Goal: Task Accomplishment & Management: Complete application form

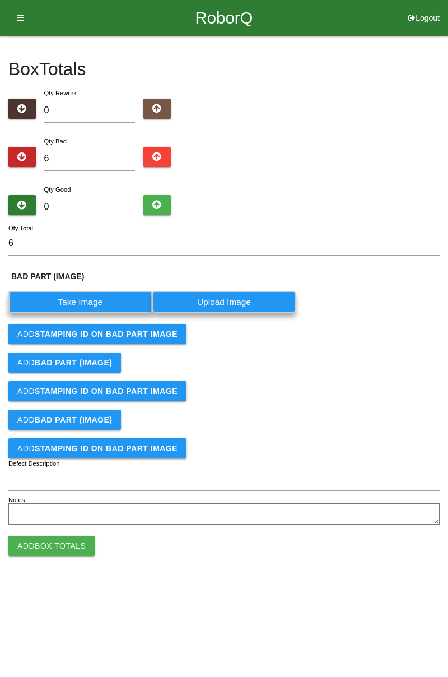
click at [97, 301] on label "Take Image" at bounding box center [80, 302] width 144 height 22
click at [0, 0] on \(IMAGE\) "Take Image" at bounding box center [0, 0] width 0 height 0
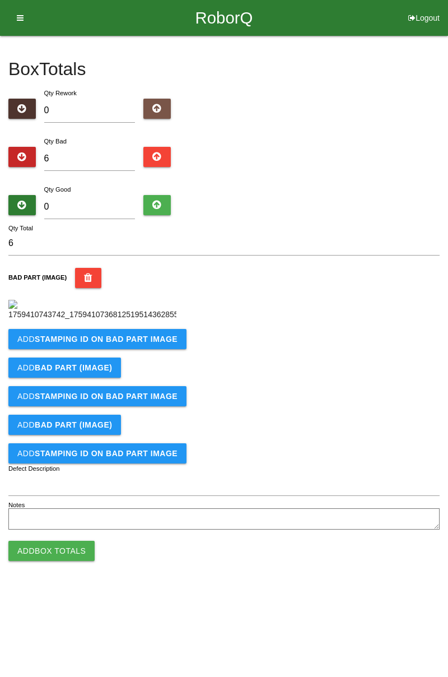
scroll to position [63, 0]
click at [142, 343] on b "STAMPING ID on BAD PART Image" at bounding box center [106, 338] width 143 height 9
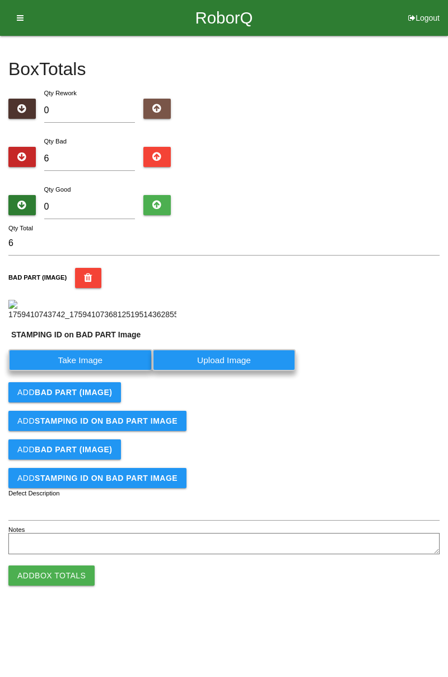
click at [104, 371] on label "Take Image" at bounding box center [80, 360] width 144 height 22
click at [0, 0] on PART "Take Image" at bounding box center [0, 0] width 0 height 0
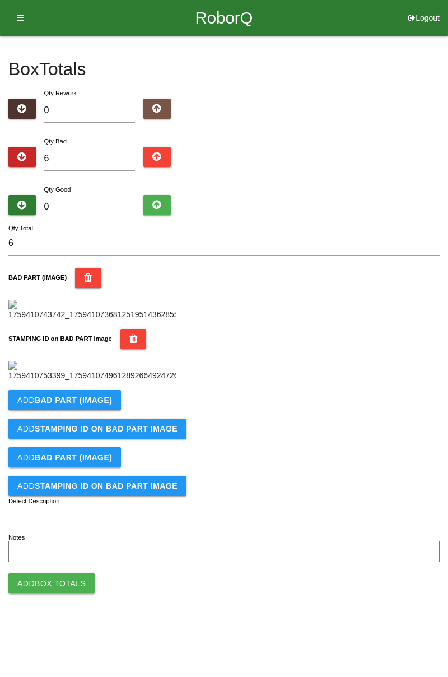
scroll to position [246, 0]
click at [87, 404] on b "BAD PART (IMAGE)" at bounding box center [73, 399] width 77 height 9
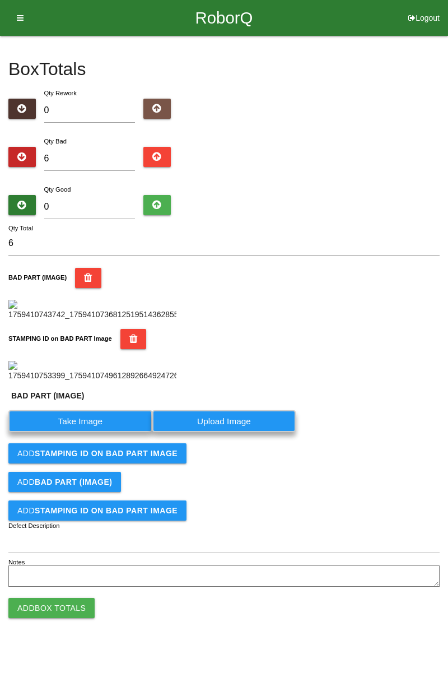
click at [91, 432] on label "Take Image" at bounding box center [80, 421] width 144 height 22
click at [0, 0] on \(IMAGE\) "Take Image" at bounding box center [0, 0] width 0 height 0
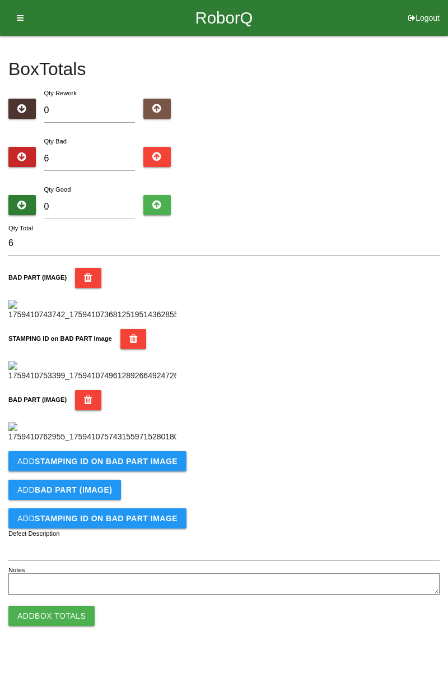
scroll to position [430, 0]
click at [152, 465] on b "STAMPING ID on BAD PART Image" at bounding box center [106, 460] width 143 height 9
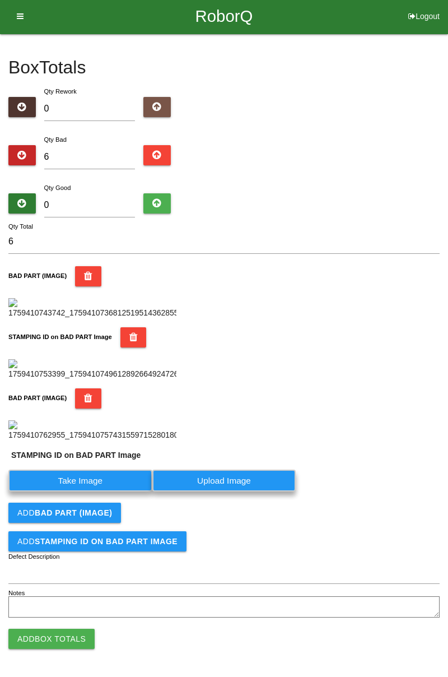
click at [104, 491] on label "Take Image" at bounding box center [80, 480] width 144 height 22
click at [0, 0] on PART "Take Image" at bounding box center [0, 0] width 0 height 0
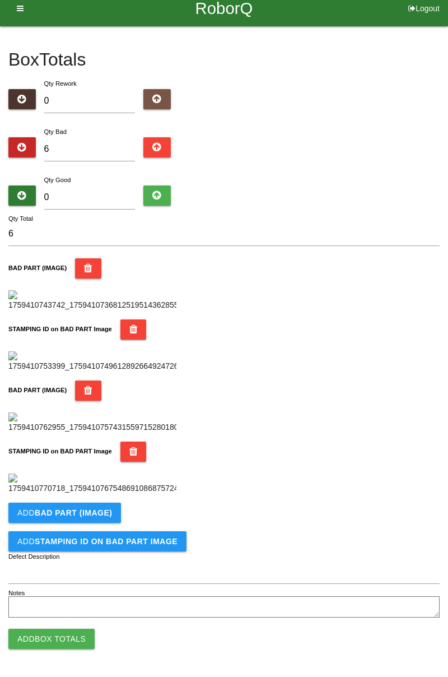
scroll to position [614, 0]
click at [114, 508] on button "Add BAD PART (IMAGE)" at bounding box center [64, 512] width 113 height 20
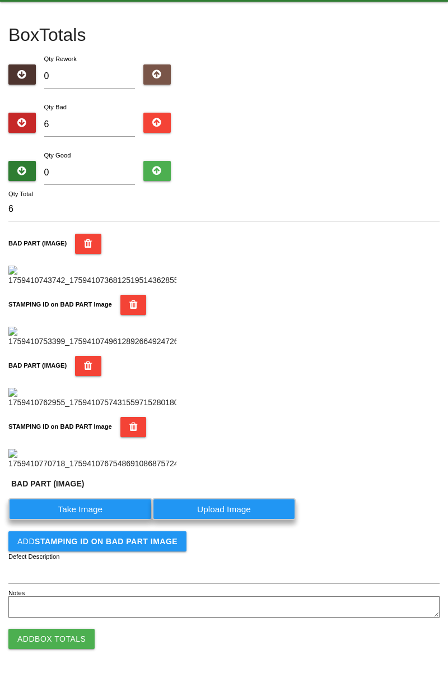
click at [100, 520] on label "Take Image" at bounding box center [80, 509] width 144 height 22
click at [0, 0] on \(IMAGE\) "Take Image" at bounding box center [0, 0] width 0 height 0
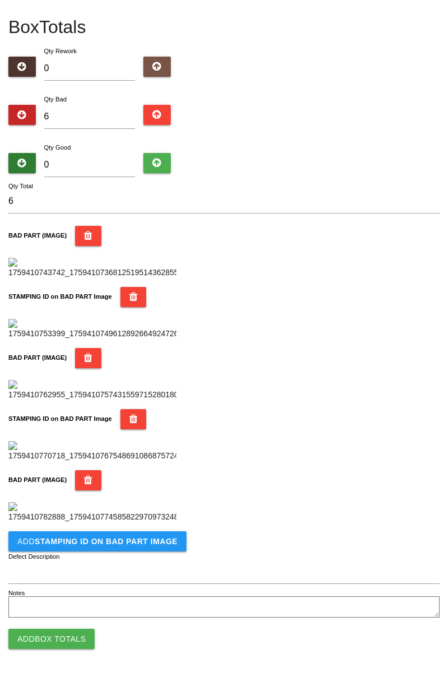
scroll to position [798, 0]
click at [134, 545] on button "Add STAMPING ID on BAD PART Image" at bounding box center [97, 541] width 178 height 20
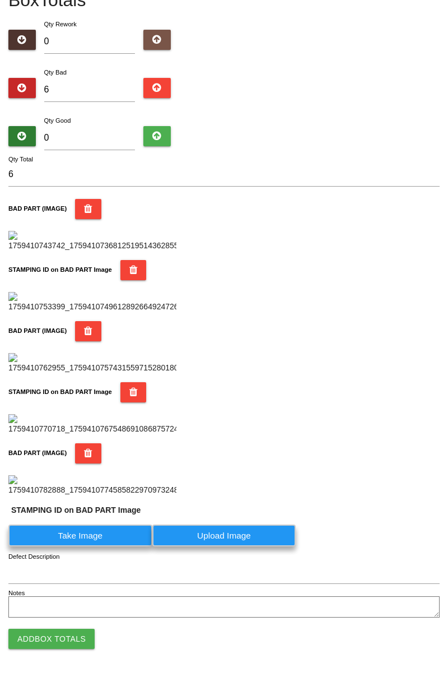
click at [99, 546] on label "Take Image" at bounding box center [80, 535] width 144 height 22
click at [0, 0] on PART "Take Image" at bounding box center [0, 0] width 0 height 0
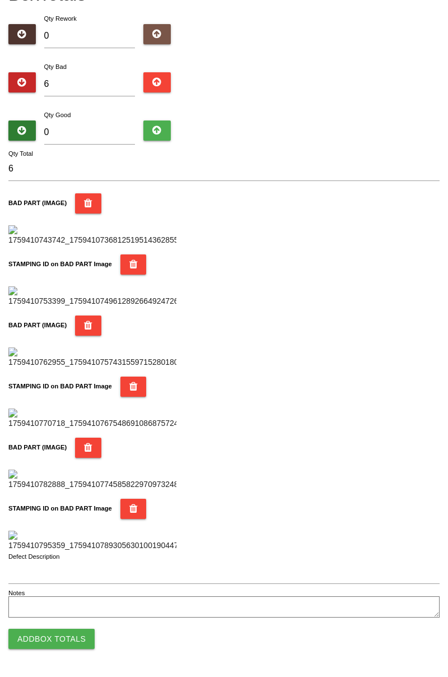
scroll to position [0, 0]
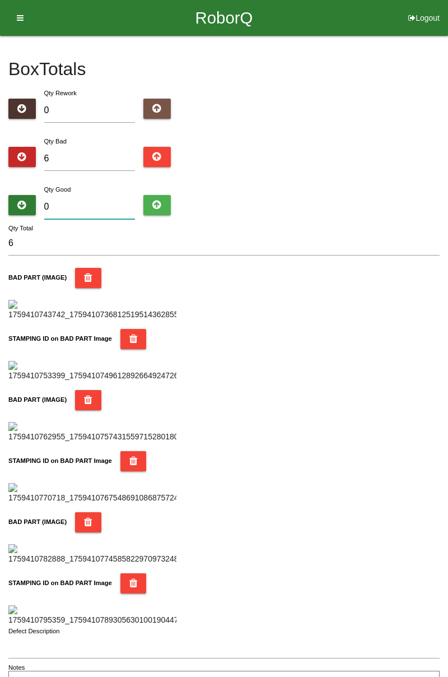
click at [108, 197] on input "0" at bounding box center [89, 207] width 91 height 24
type input "7"
type input "13"
type input "76"
type input "82"
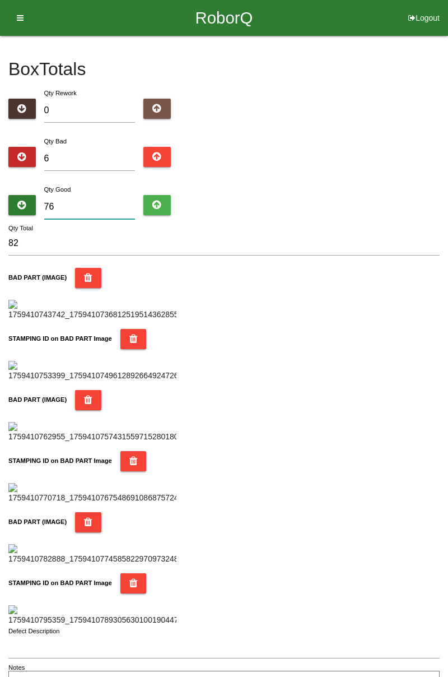
type input "7"
type input "13"
type input "78"
type input "84"
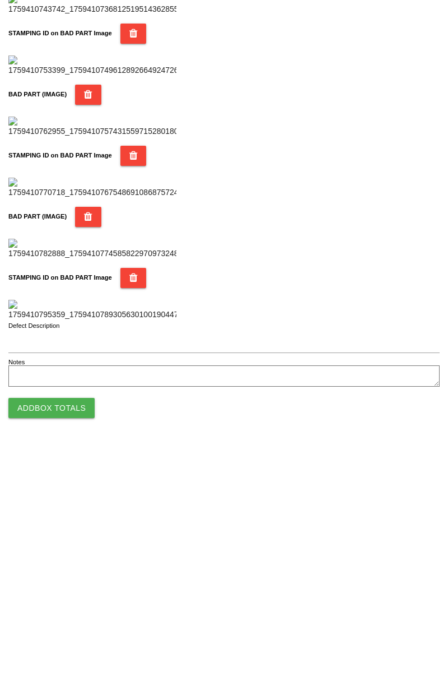
type input "78"
click at [68, 641] on button "Add Box Totals" at bounding box center [51, 638] width 86 height 20
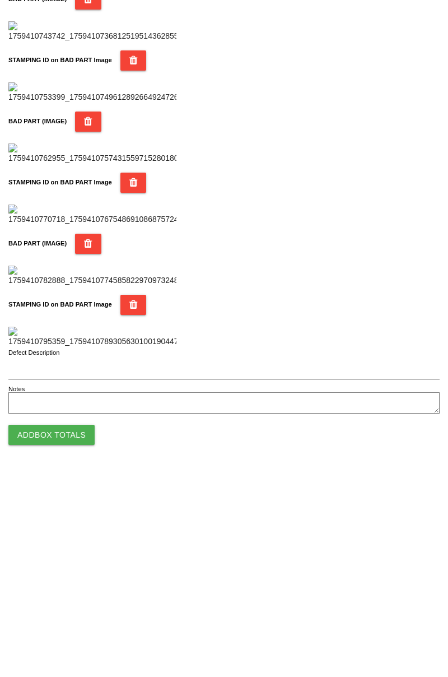
scroll to position [981, 0]
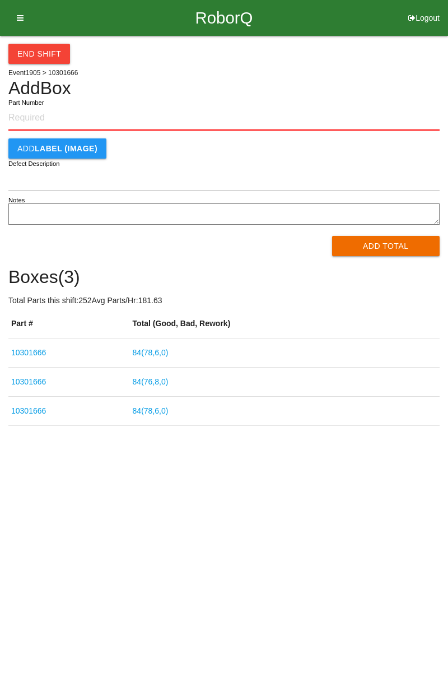
click at [435, 203] on textarea "Notes" at bounding box center [223, 213] width 431 height 21
paste input "10301666"
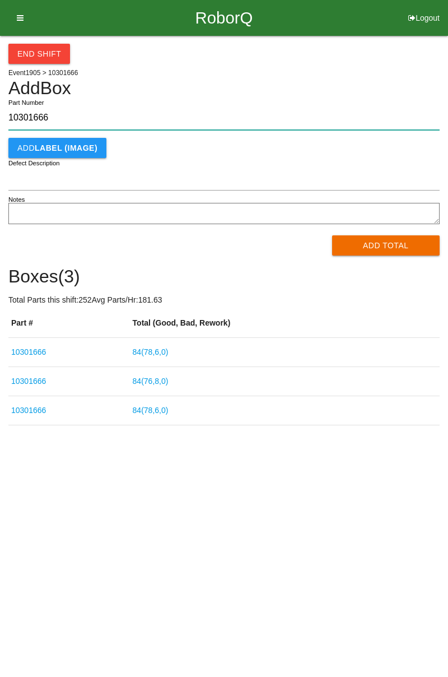
type input "10301666"
click at [388, 253] on button "Add Total" at bounding box center [386, 245] width 108 height 20
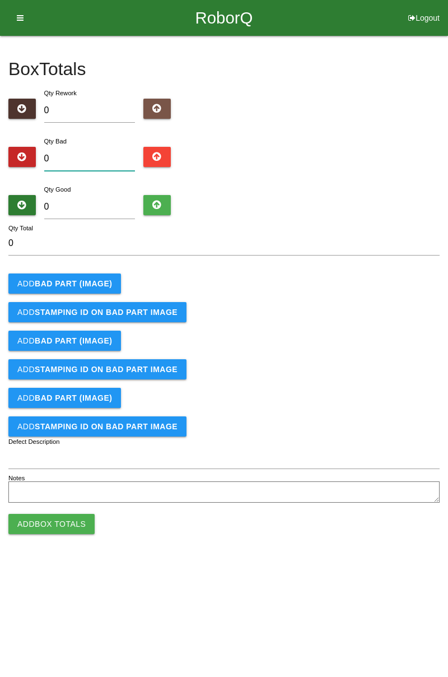
click at [92, 162] on input "0" at bounding box center [89, 159] width 91 height 24
click at [71, 155] on input "0" at bounding box center [89, 159] width 91 height 24
type input "4"
click at [98, 274] on button "Add BAD PART (IMAGE)" at bounding box center [64, 283] width 113 height 20
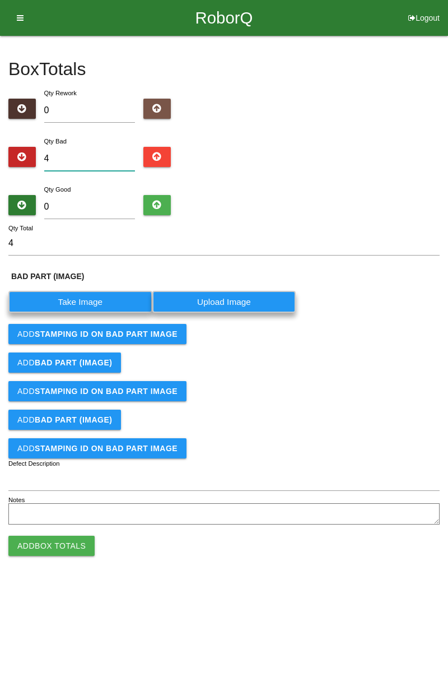
click at [76, 155] on input "4" at bounding box center [89, 159] width 91 height 24
type input "0"
type input "6"
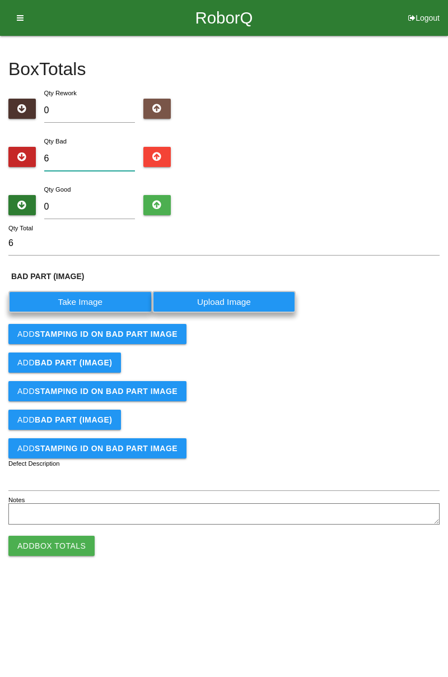
type input "0"
type input "9"
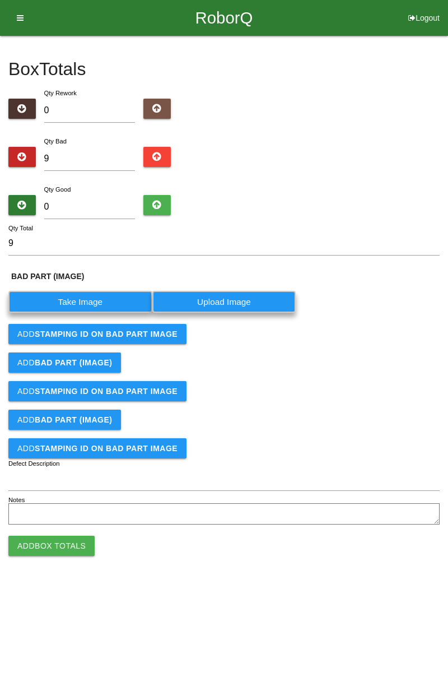
click at [125, 297] on label "Take Image" at bounding box center [80, 302] width 144 height 22
click at [0, 0] on \(IMAGE\) "Take Image" at bounding box center [0, 0] width 0 height 0
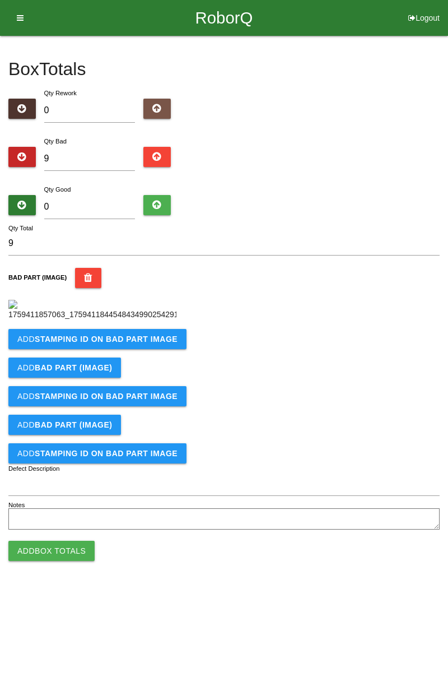
scroll to position [63, 0]
click at [139, 343] on b "STAMPING ID on BAD PART Image" at bounding box center [106, 338] width 143 height 9
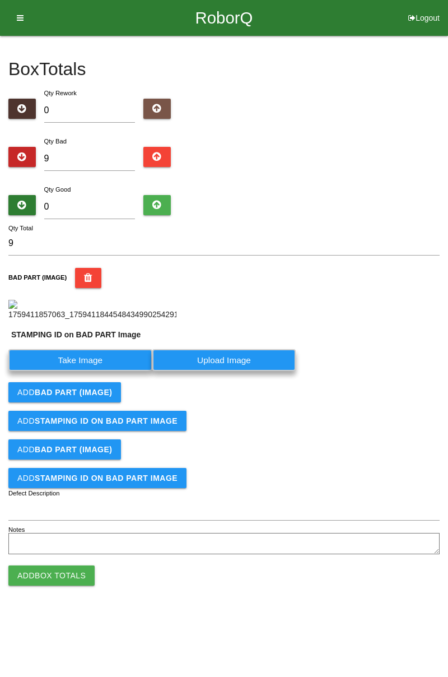
click at [90, 371] on label "Take Image" at bounding box center [80, 360] width 144 height 22
click at [0, 0] on PART "Take Image" at bounding box center [0, 0] width 0 height 0
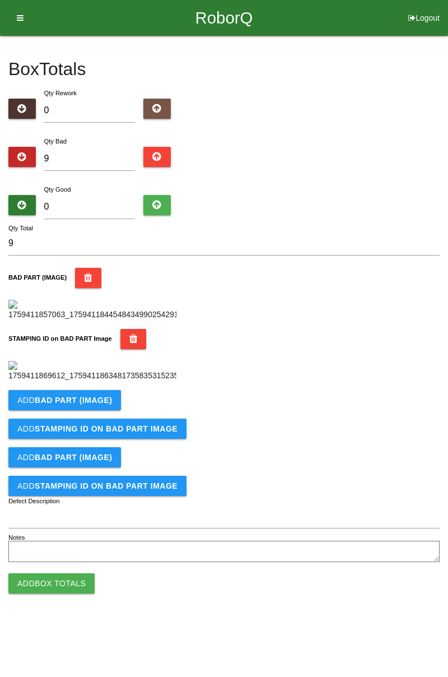
scroll to position [183, 0]
click at [115, 410] on button "Add BAD PART (IMAGE)" at bounding box center [64, 400] width 113 height 20
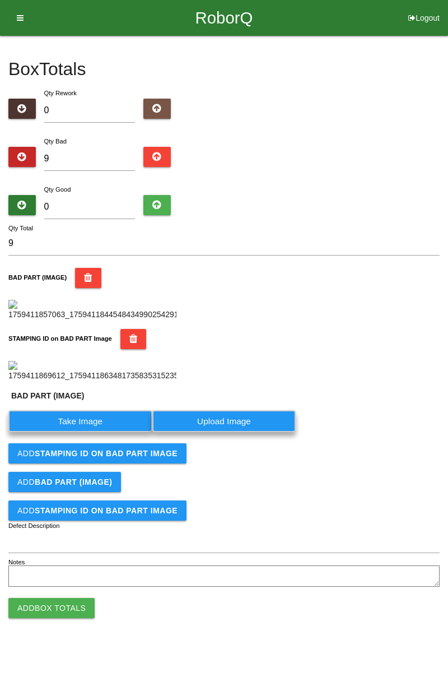
click at [92, 432] on label "Take Image" at bounding box center [80, 421] width 144 height 22
click at [0, 0] on \(IMAGE\) "Take Image" at bounding box center [0, 0] width 0 height 0
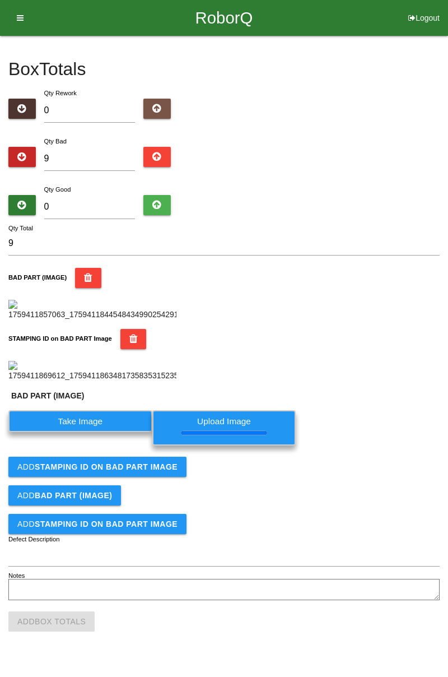
click at [150, 471] on b "STAMPING ID on BAD PART Image" at bounding box center [106, 466] width 143 height 9
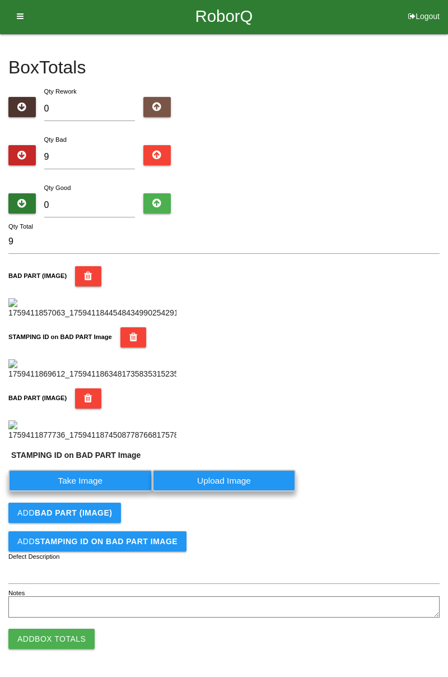
scroll to position [455, 0]
click at [124, 473] on label "Take Image" at bounding box center [80, 480] width 144 height 22
click at [0, 0] on PART "Take Image" at bounding box center [0, 0] width 0 height 0
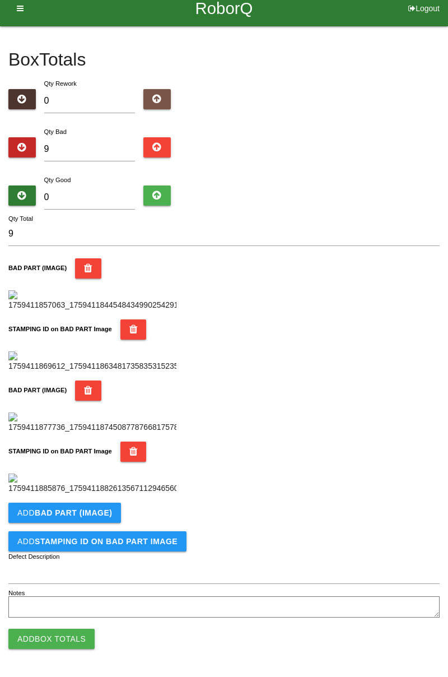
scroll to position [614, 0]
click at [93, 516] on b "BAD PART (IMAGE)" at bounding box center [73, 512] width 77 height 9
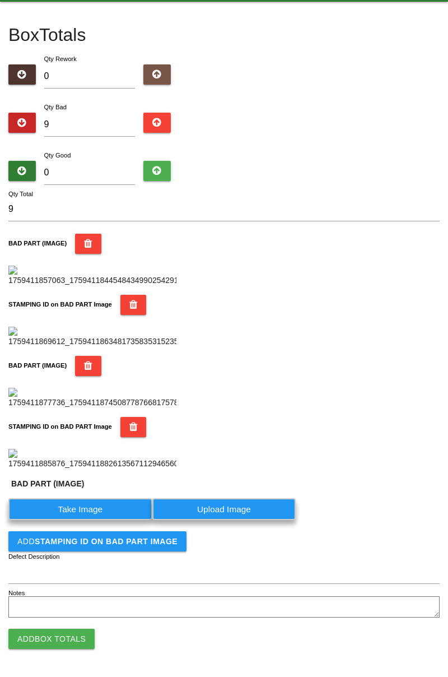
click at [86, 520] on label "Take Image" at bounding box center [80, 509] width 144 height 22
click at [0, 0] on \(IMAGE\) "Take Image" at bounding box center [0, 0] width 0 height 0
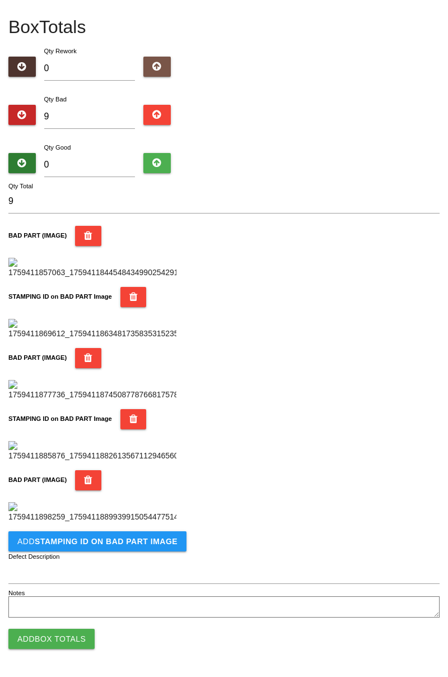
scroll to position [798, 0]
click at [113, 549] on button "Add STAMPING ID on BAD PART Image" at bounding box center [97, 541] width 178 height 20
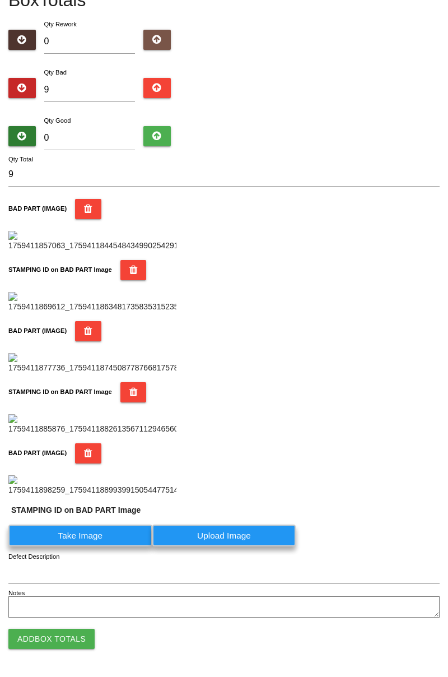
click at [94, 546] on label "Take Image" at bounding box center [80, 535] width 144 height 22
click at [0, 0] on PART "Take Image" at bounding box center [0, 0] width 0 height 0
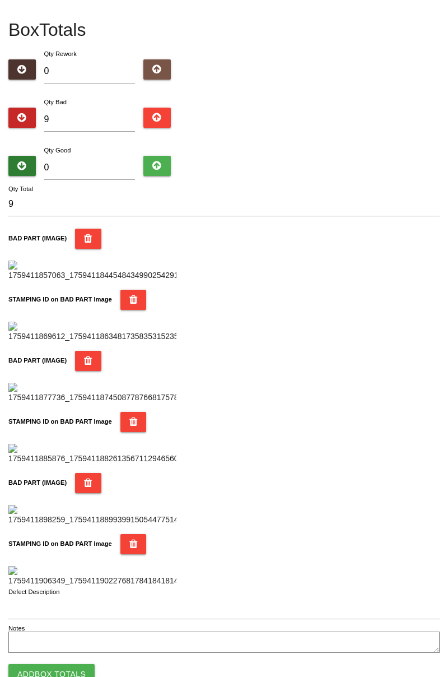
scroll to position [0, 0]
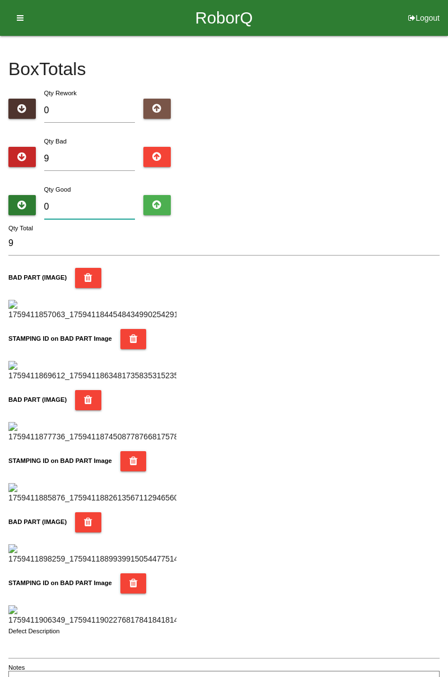
click at [81, 202] on input "0" at bounding box center [89, 207] width 91 height 24
type input "7"
type input "16"
type input "75"
type input "84"
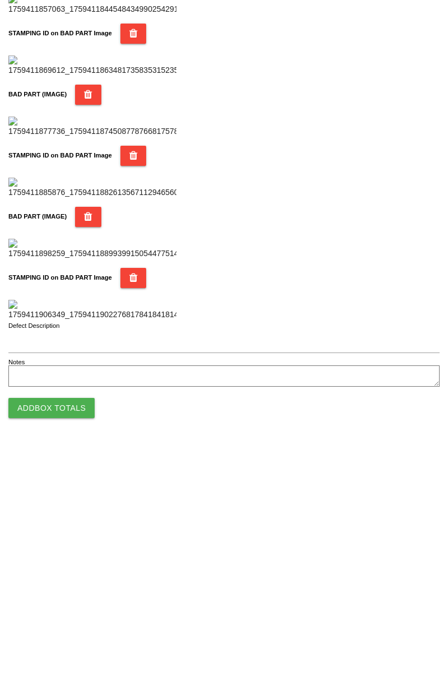
type input "75"
click at [69, 637] on button "Add Box Totals" at bounding box center [51, 638] width 86 height 20
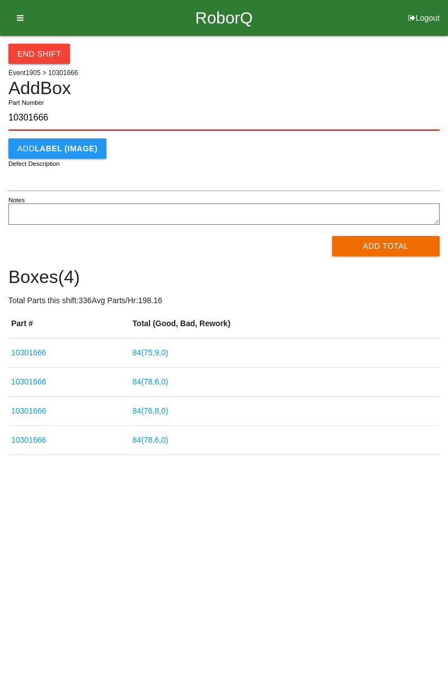
type input "10301666"
click at [379, 241] on button "Add Total" at bounding box center [386, 246] width 108 height 20
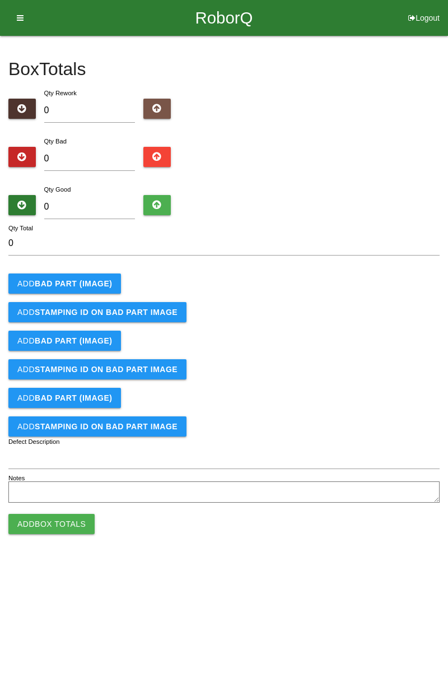
click at [442, 166] on div "Box Totals Translate Weight Weight unit: Rework Weight Bad Weight Good Weight 0…" at bounding box center [224, 271] width 448 height 470
